Goal: Information Seeking & Learning: Learn about a topic

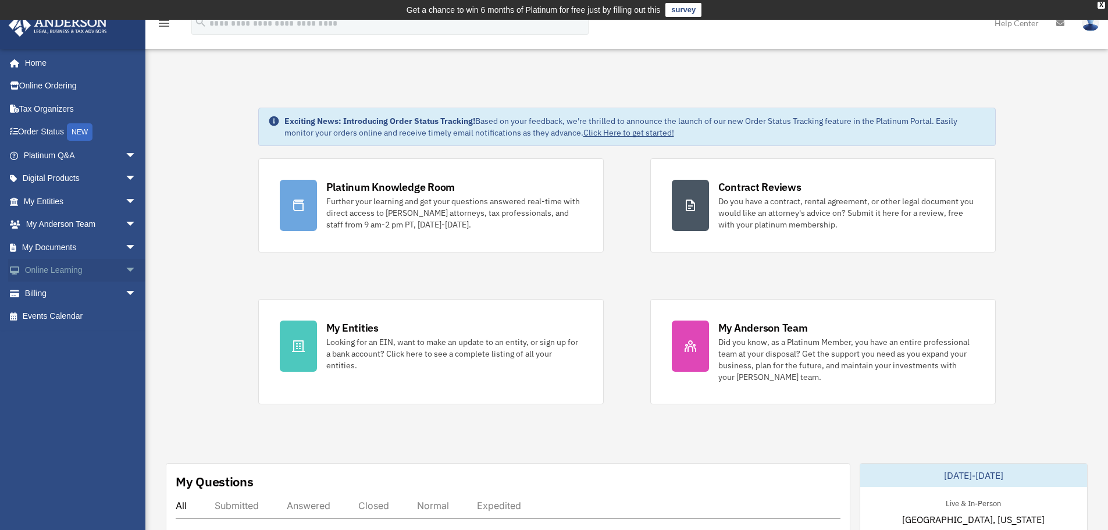
click at [125, 271] on span "arrow_drop_down" at bounding box center [136, 271] width 23 height 24
click at [125, 248] on span "arrow_drop_down" at bounding box center [136, 247] width 23 height 24
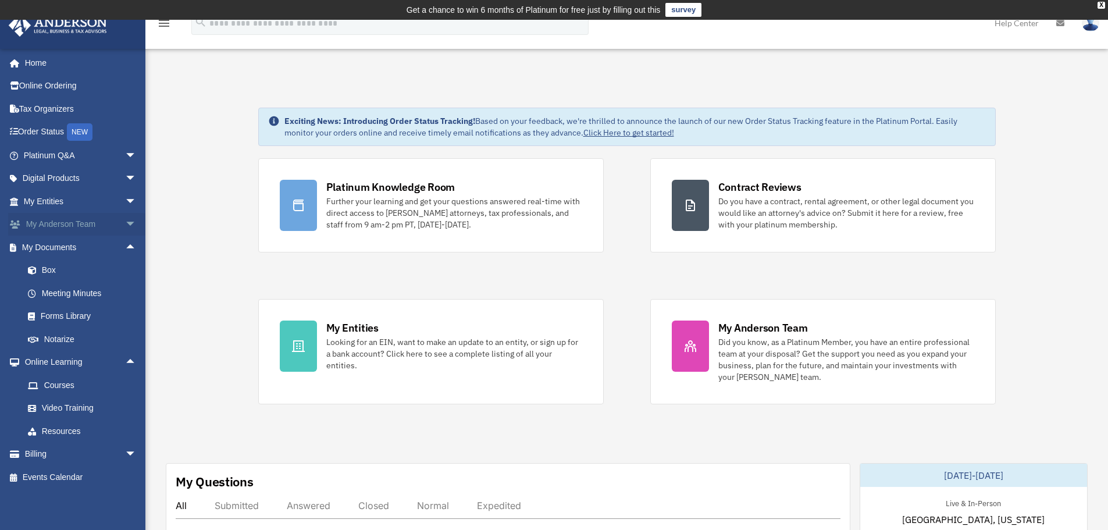
click at [125, 223] on span "arrow_drop_down" at bounding box center [136, 225] width 23 height 24
click at [125, 153] on span "arrow_drop_down" at bounding box center [136, 156] width 23 height 24
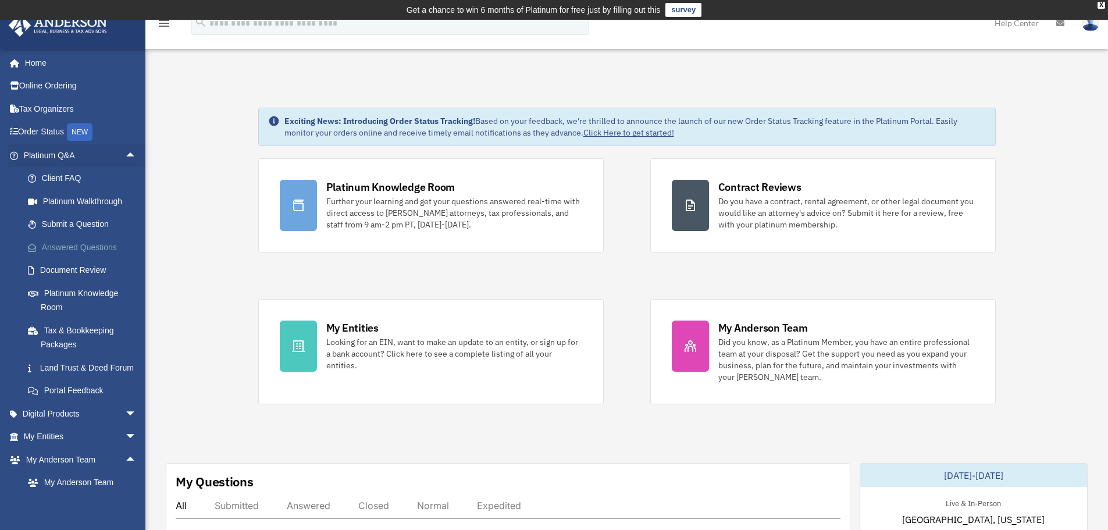
click at [77, 247] on link "Answered Questions" at bounding box center [85, 246] width 138 height 23
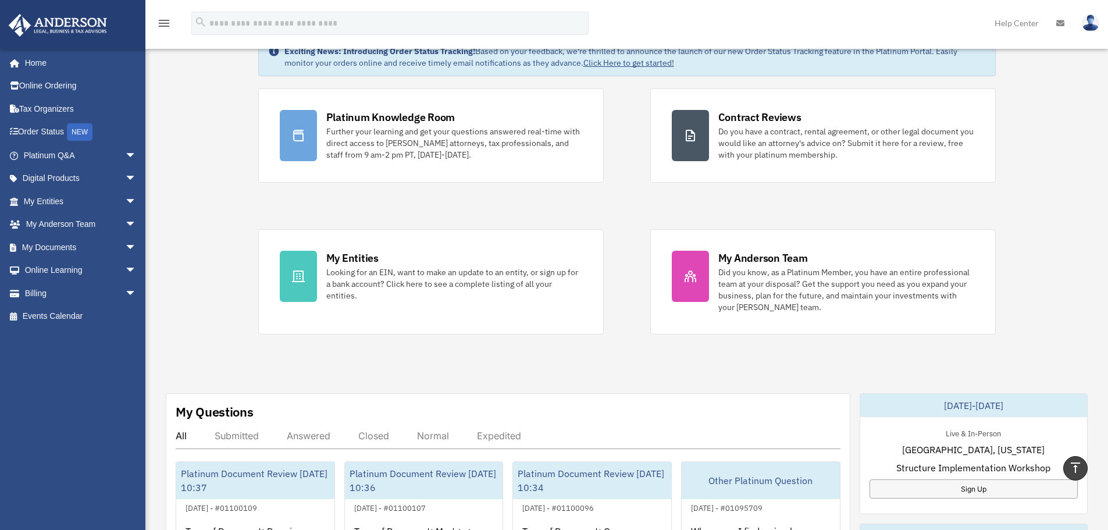
scroll to position [18, 0]
